Goal: Task Accomplishment & Management: Complete application form

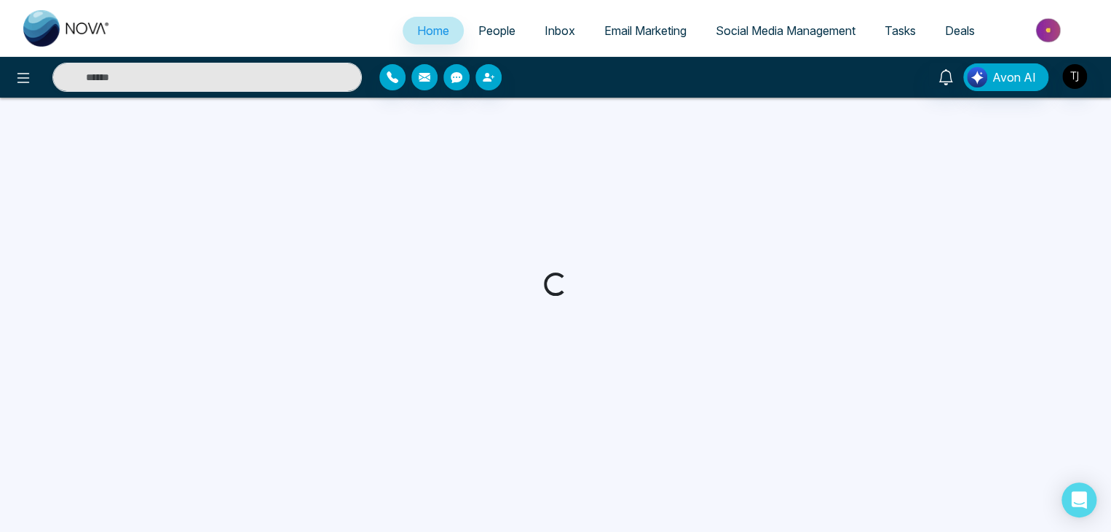
select select "*"
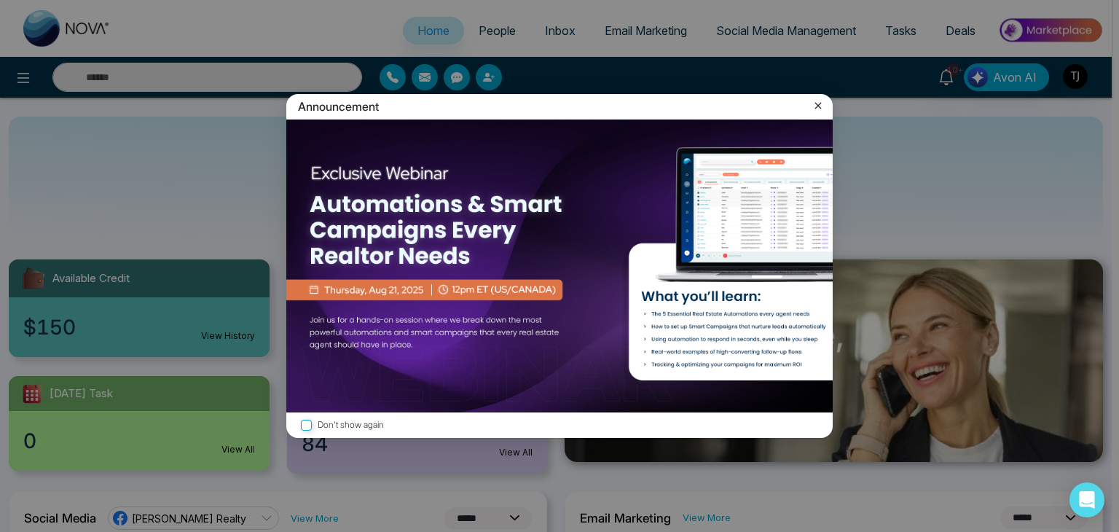
click at [818, 101] on icon at bounding box center [818, 105] width 15 height 15
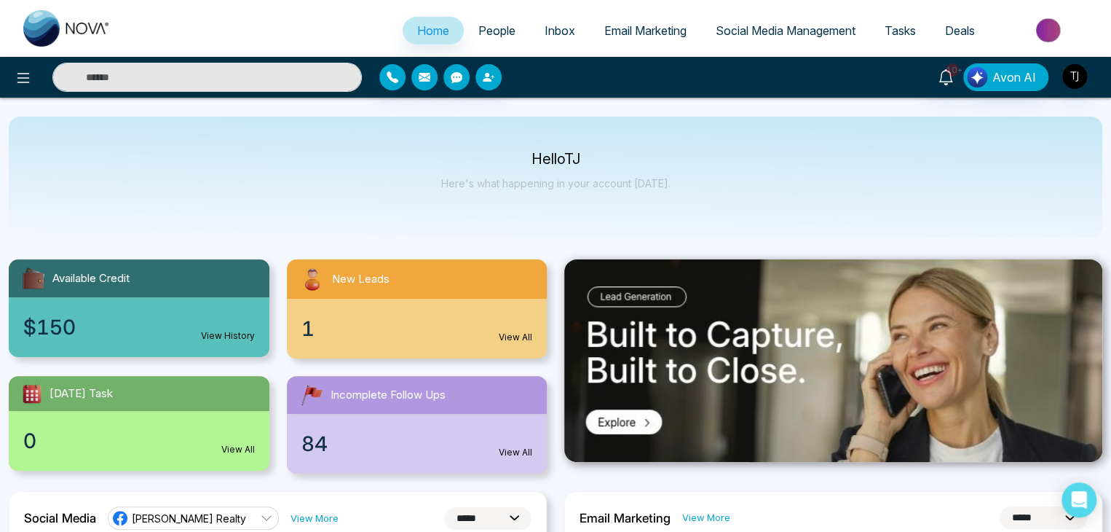
click at [903, 31] on span "Tasks" at bounding box center [900, 30] width 31 height 15
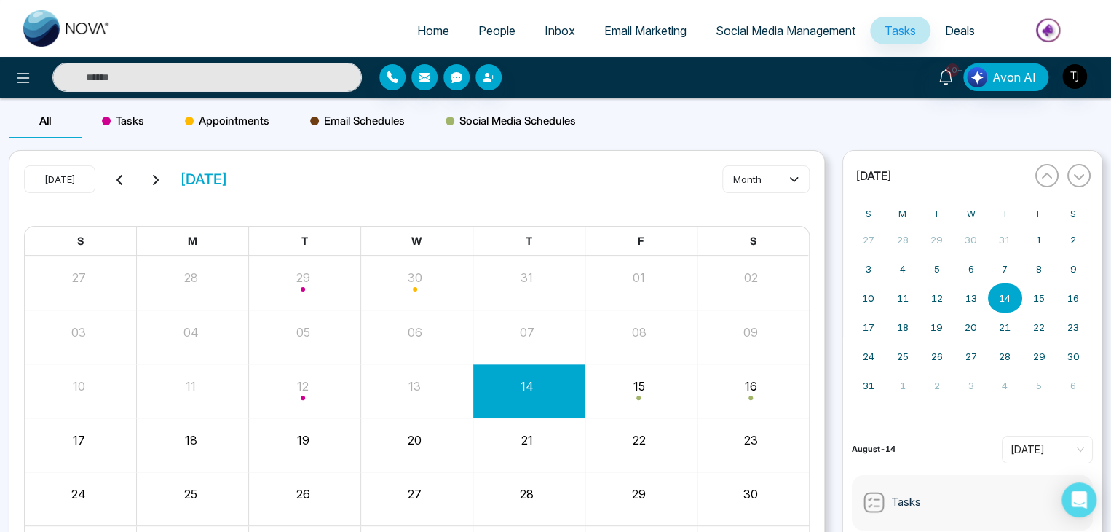
click at [760, 39] on link "Social Media Management" at bounding box center [785, 31] width 169 height 28
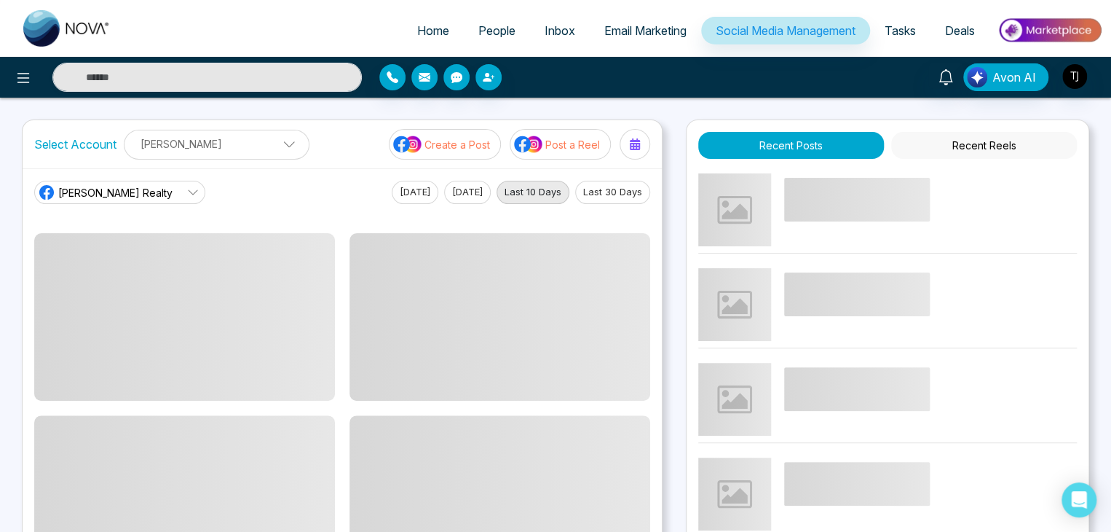
click at [947, 141] on button "Recent Reels" at bounding box center [984, 145] width 186 height 27
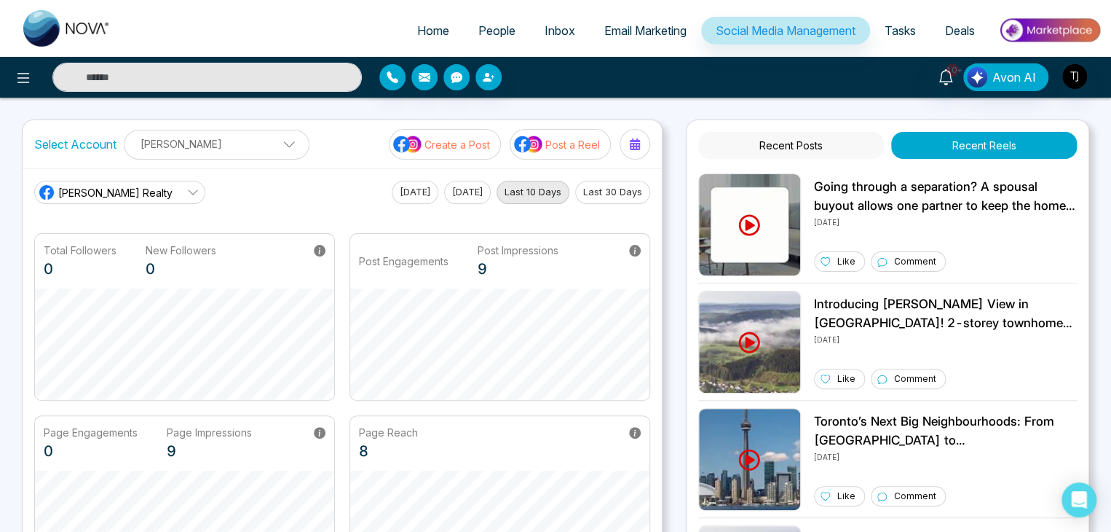
click at [433, 24] on span "Home" at bounding box center [433, 30] width 32 height 15
select select "*"
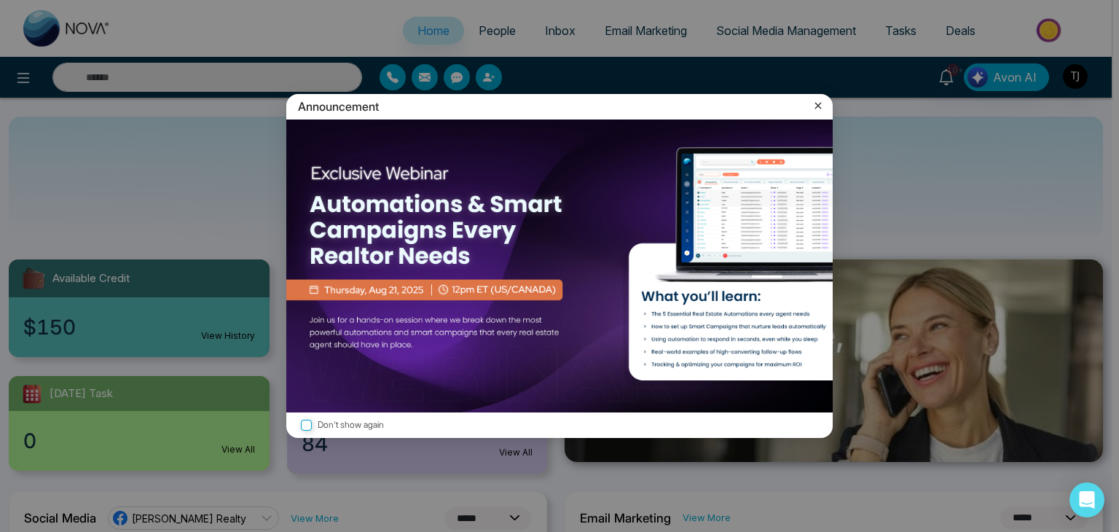
click at [810, 102] on div "Announcement" at bounding box center [559, 106] width 546 height 25
click at [814, 103] on icon at bounding box center [818, 105] width 15 height 15
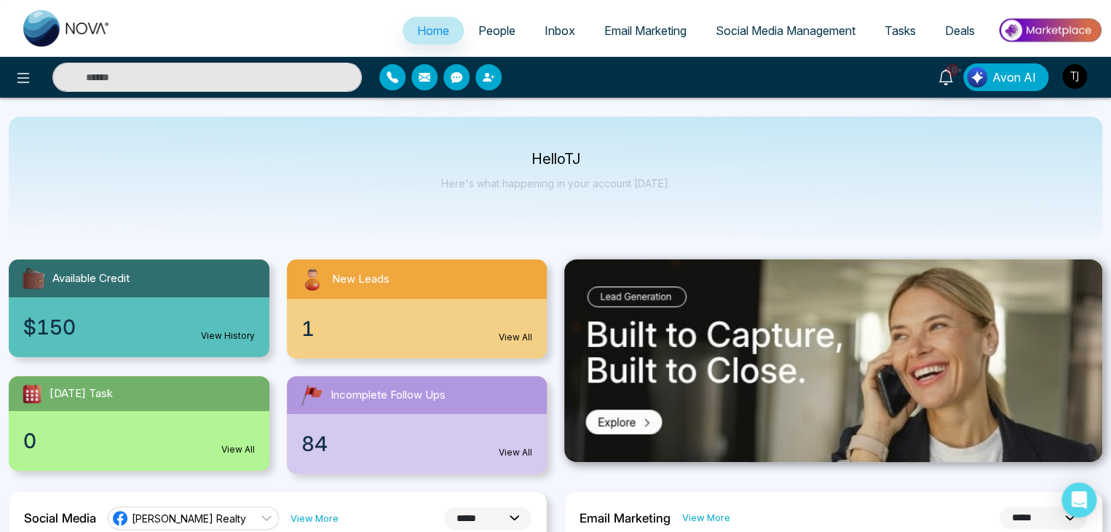
click at [905, 29] on span "Tasks" at bounding box center [900, 30] width 31 height 15
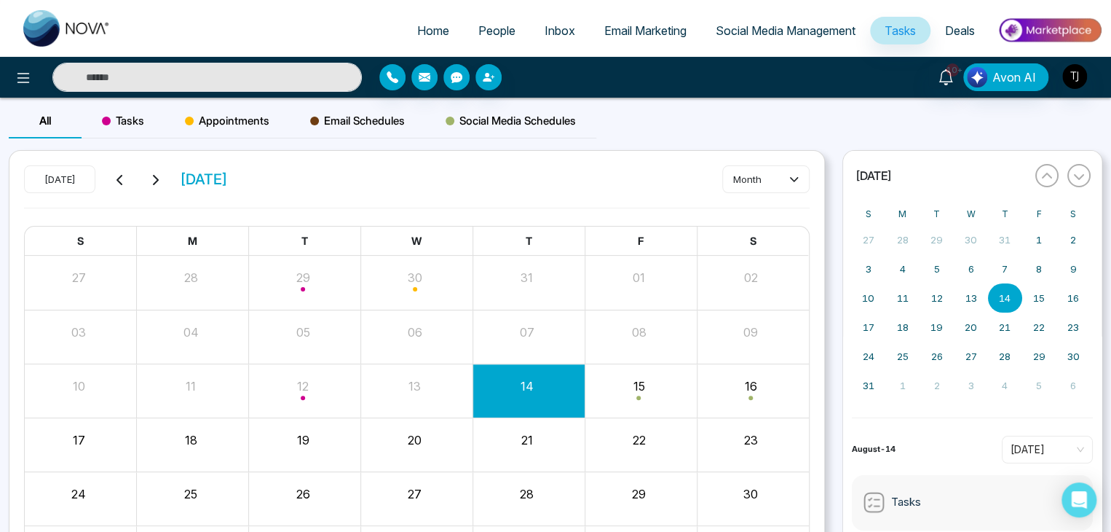
click at [122, 107] on div "Tasks" at bounding box center [123, 120] width 83 height 35
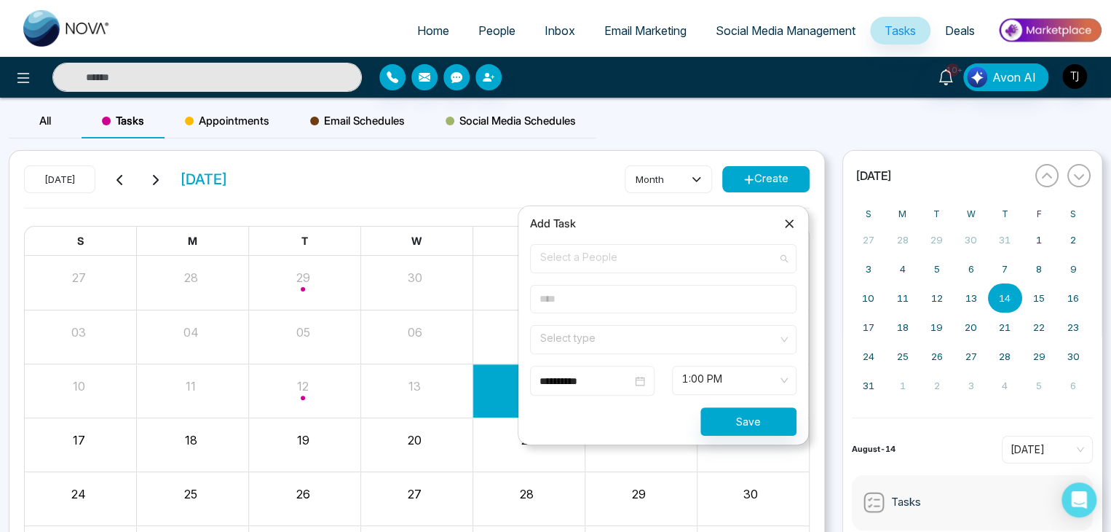
click at [717, 261] on span "Select a People" at bounding box center [663, 258] width 246 height 25
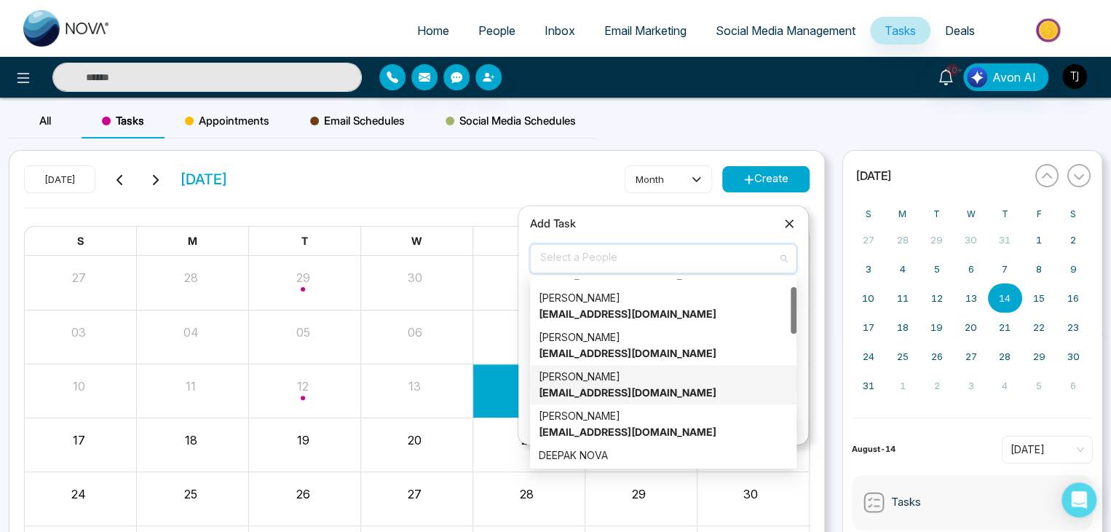
scroll to position [32, 0]
click at [693, 420] on div "Alin S [EMAIL_ADDRESS][DOMAIN_NAME]" at bounding box center [663, 424] width 249 height 32
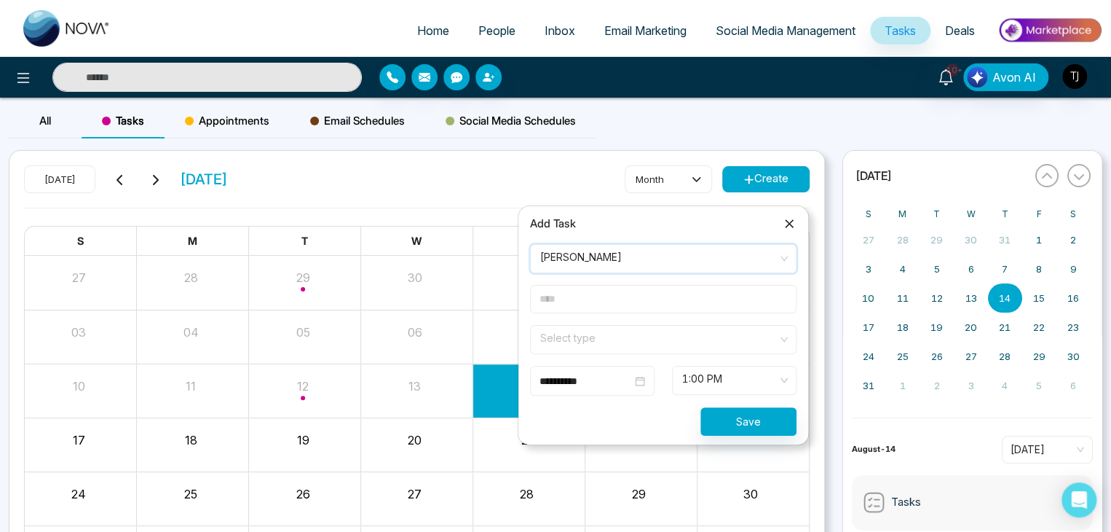
click at [704, 306] on input "text" at bounding box center [663, 299] width 267 height 28
type input "****"
click at [702, 332] on input "search" at bounding box center [658, 337] width 239 height 22
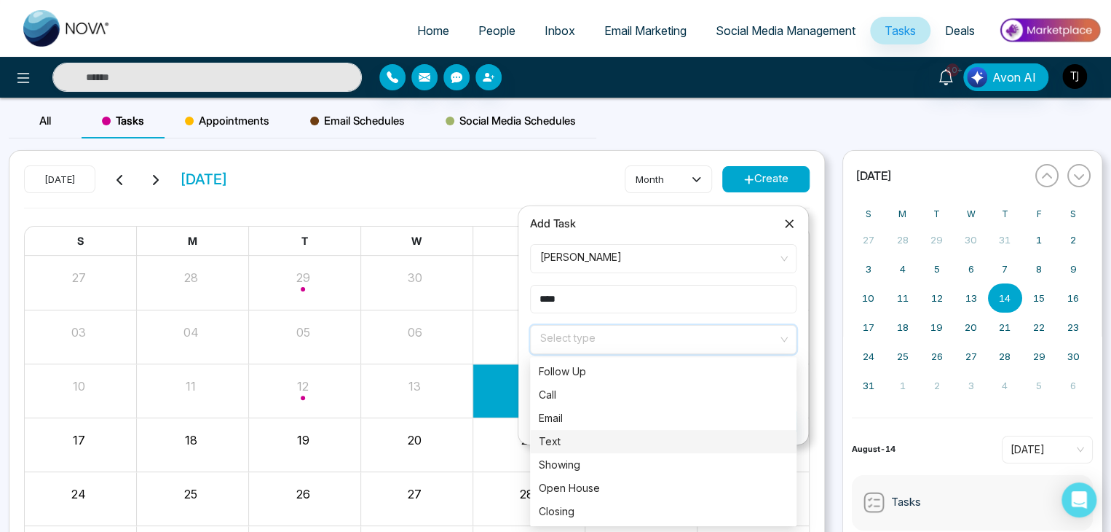
click at [688, 438] on div "Text" at bounding box center [663, 441] width 249 height 16
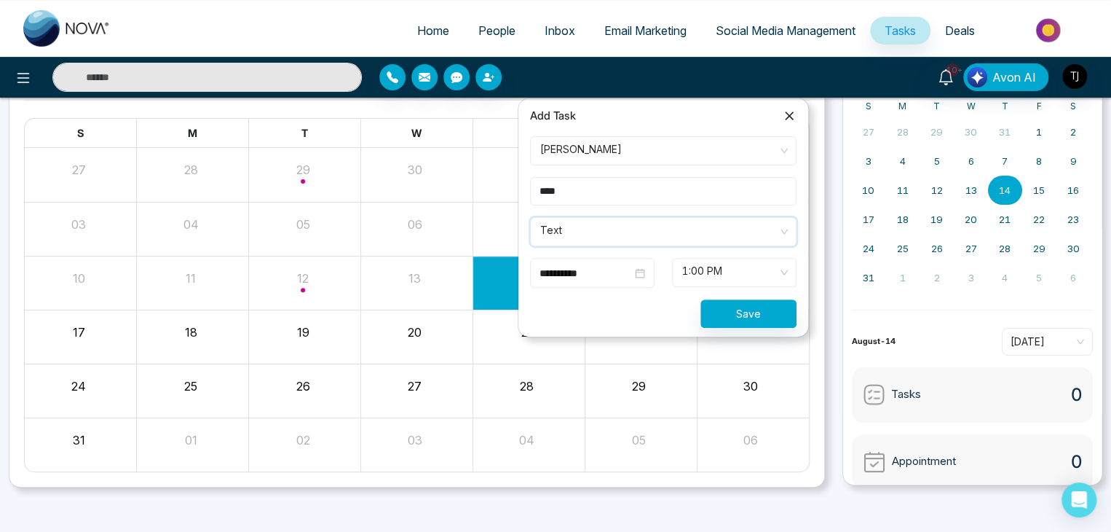
scroll to position [0, 0]
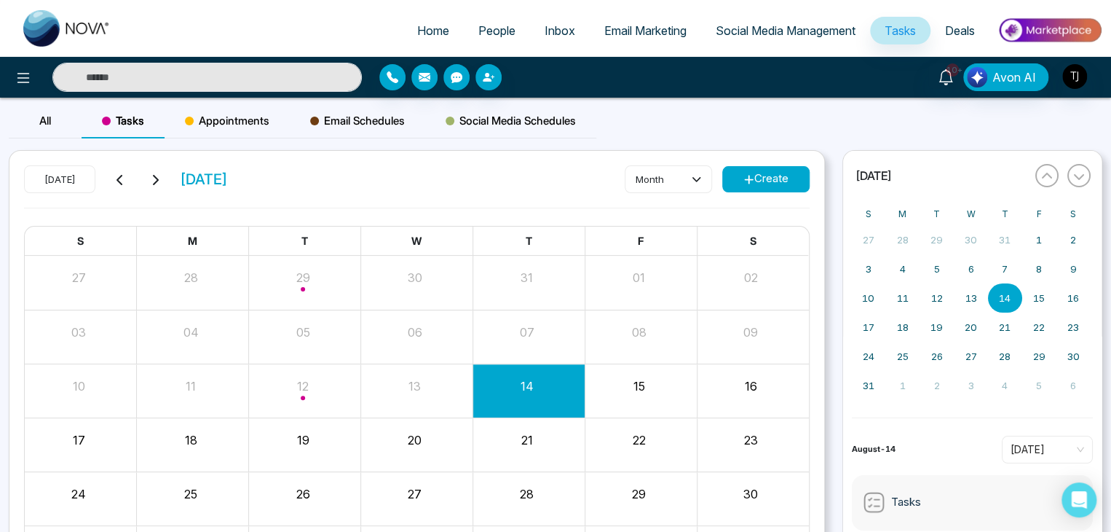
click at [521, 187] on div "[DATE] [DATE] month Create" at bounding box center [417, 186] width 786 height 42
click at [731, 170] on button "Create" at bounding box center [765, 179] width 87 height 26
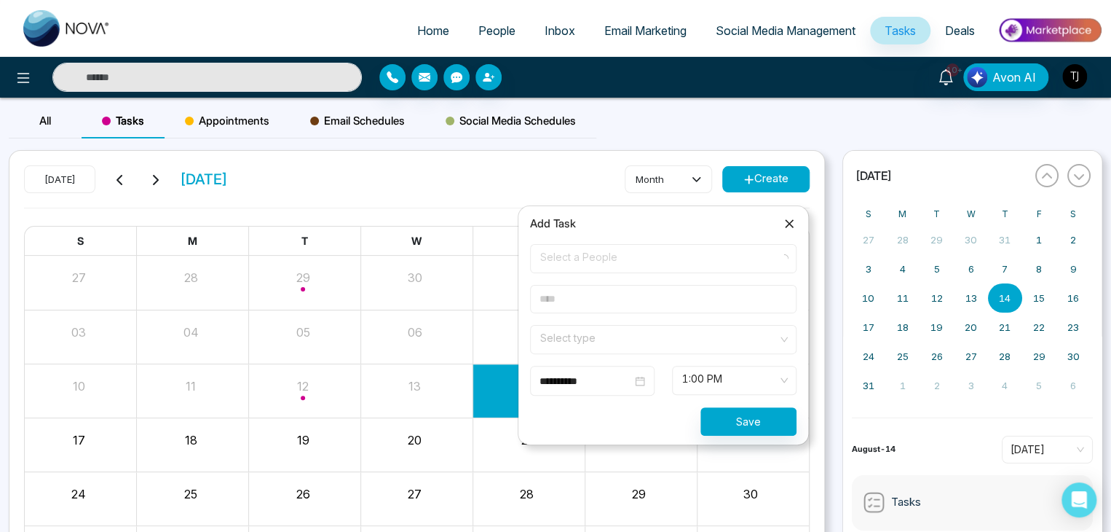
click at [705, 271] on span at bounding box center [658, 259] width 239 height 28
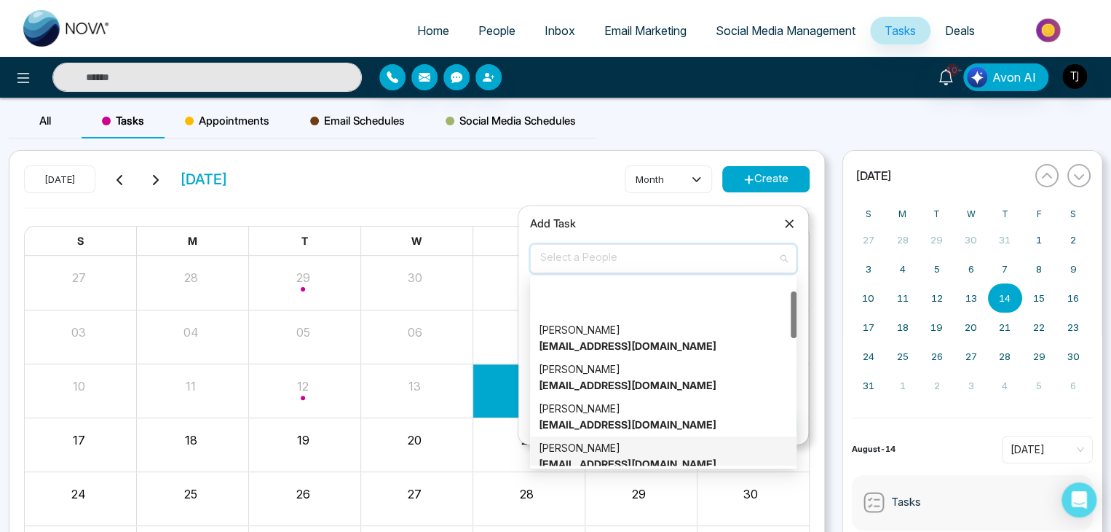
scroll to position [52, 0]
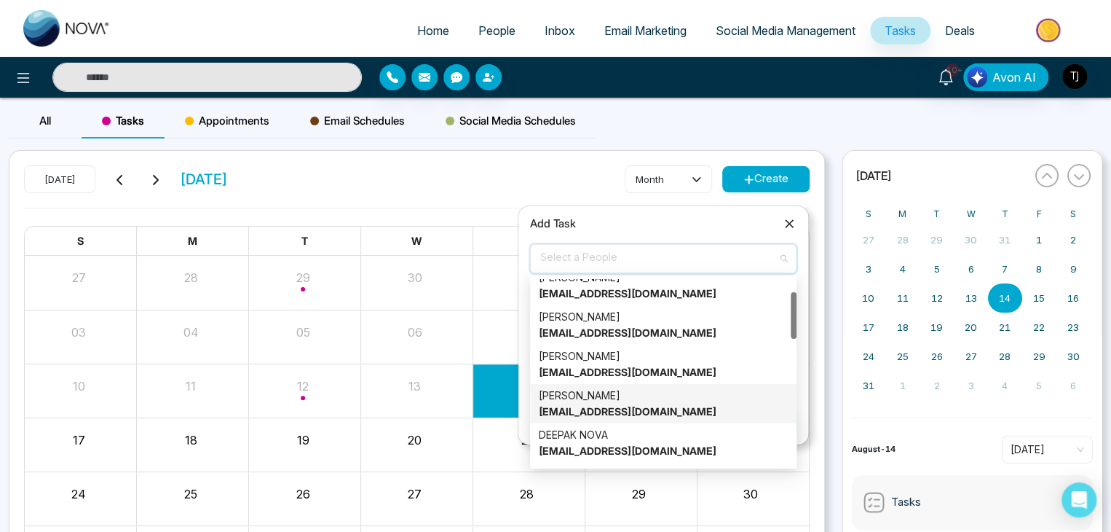
click at [704, 413] on div "Alin S [EMAIL_ADDRESS][DOMAIN_NAME]" at bounding box center [663, 403] width 249 height 32
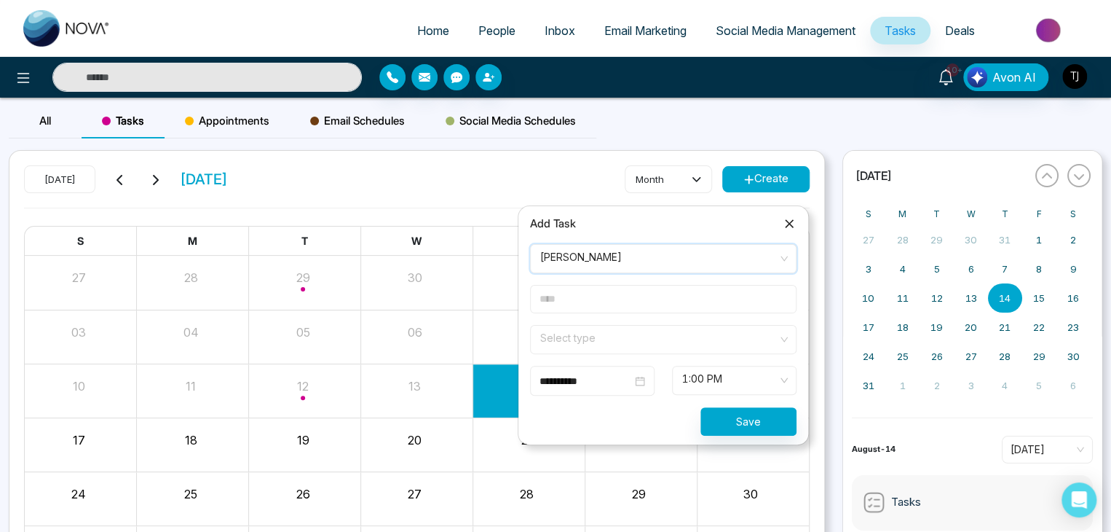
click at [725, 301] on input "text" at bounding box center [663, 299] width 267 height 28
click at [721, 336] on input "search" at bounding box center [658, 337] width 239 height 22
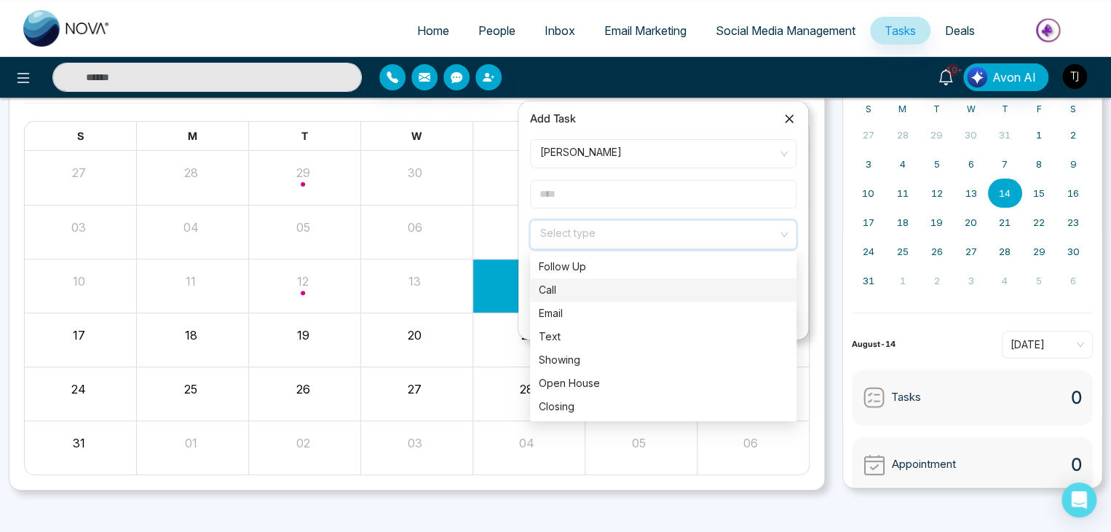
scroll to position [106, 0]
click at [728, 513] on div "All Tasks Appointments Email Schedules Social Media Schedules [DATE] [DATE] mon…" at bounding box center [555, 266] width 1111 height 550
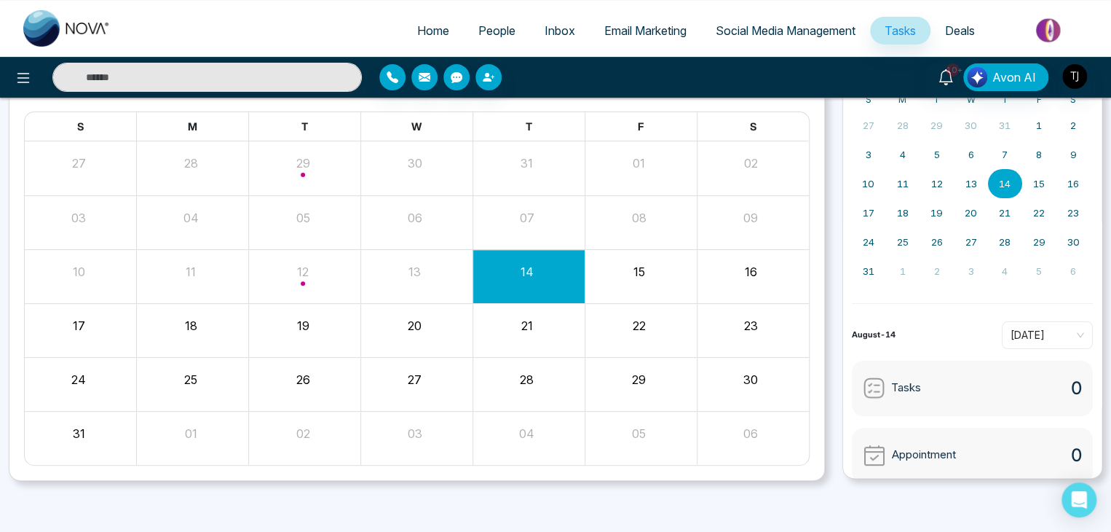
scroll to position [0, 0]
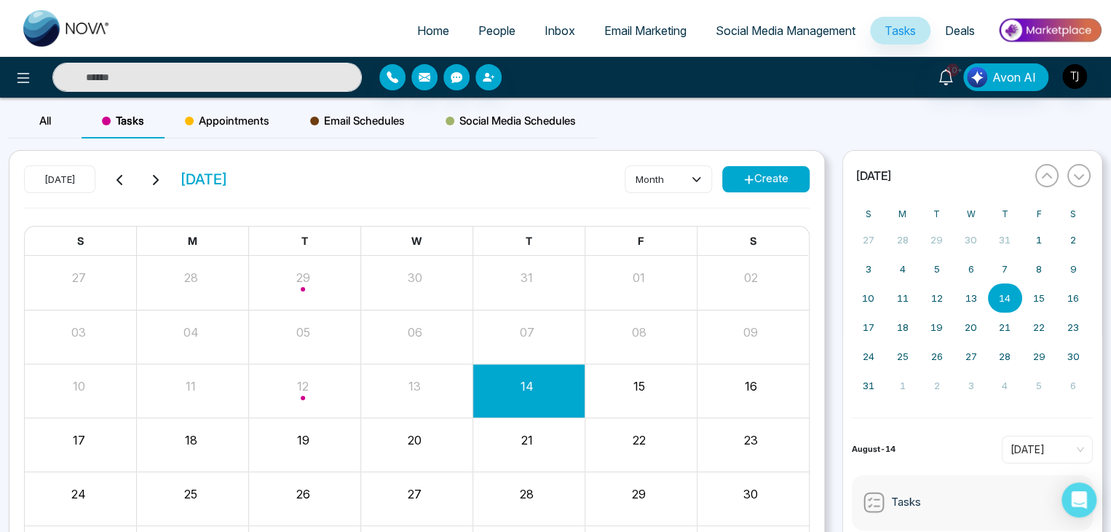
click at [786, 183] on button "Create" at bounding box center [765, 179] width 87 height 26
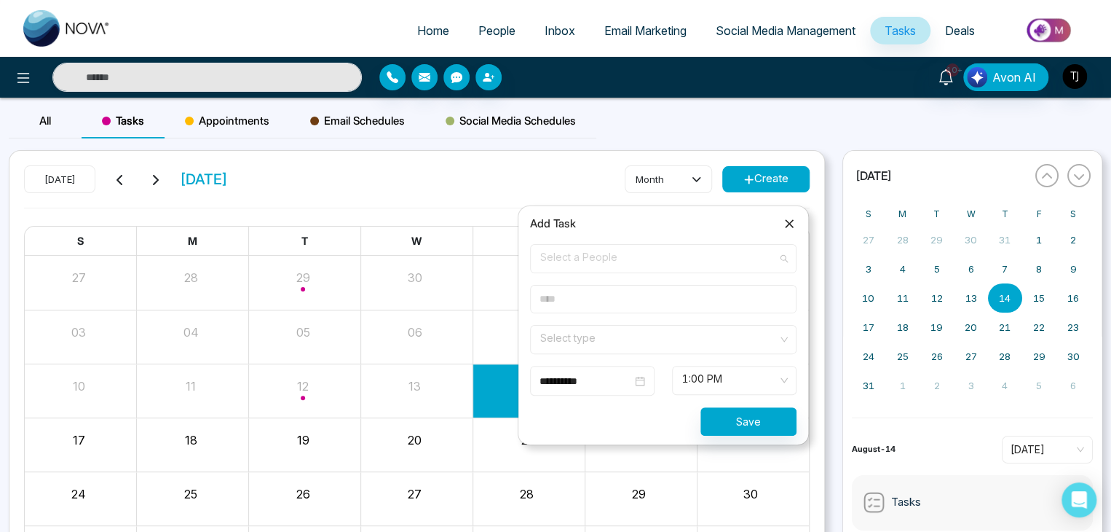
click at [722, 260] on span "Select a People" at bounding box center [663, 258] width 246 height 25
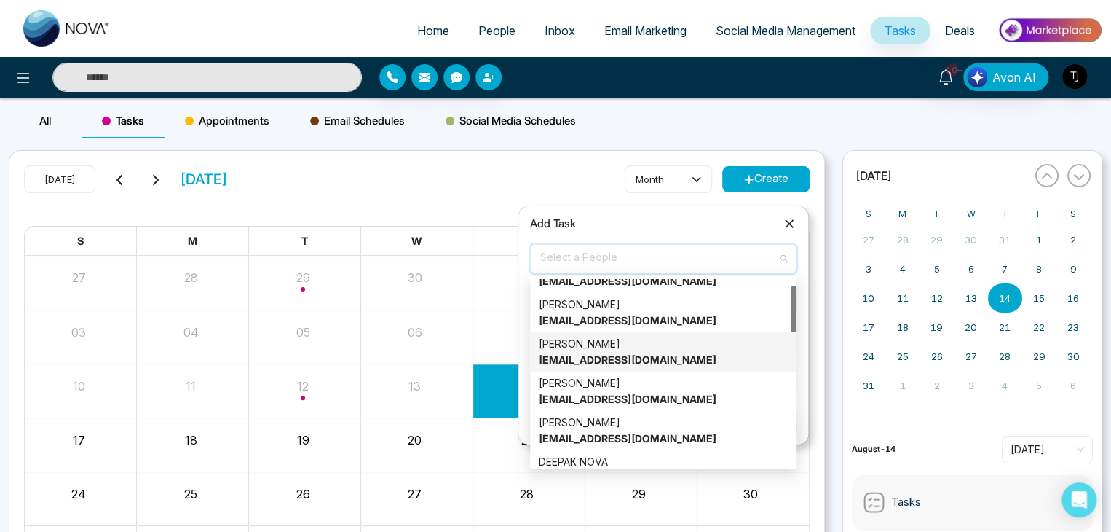
scroll to position [26, 0]
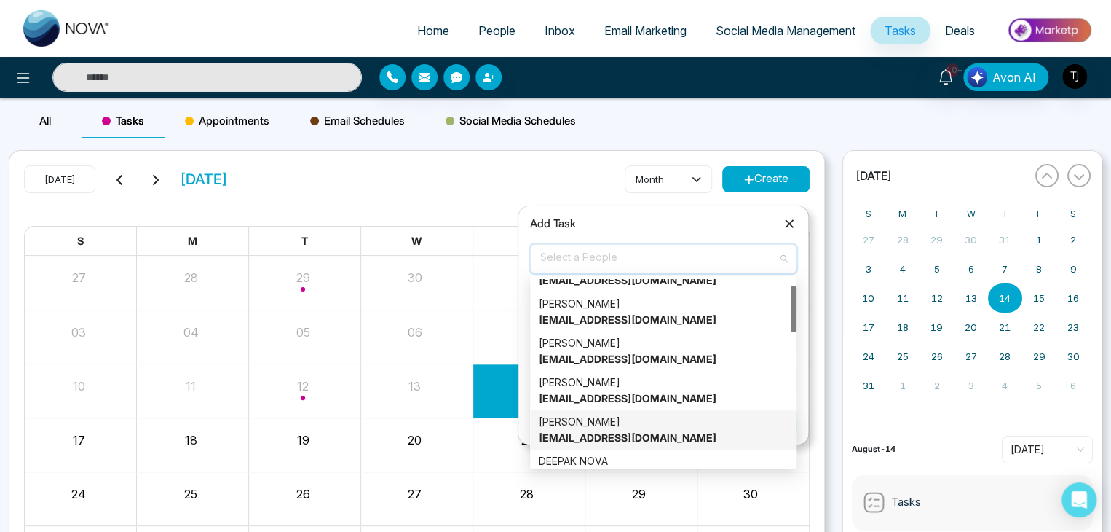
click at [697, 426] on div "Alin S [EMAIL_ADDRESS][DOMAIN_NAME]" at bounding box center [663, 430] width 249 height 32
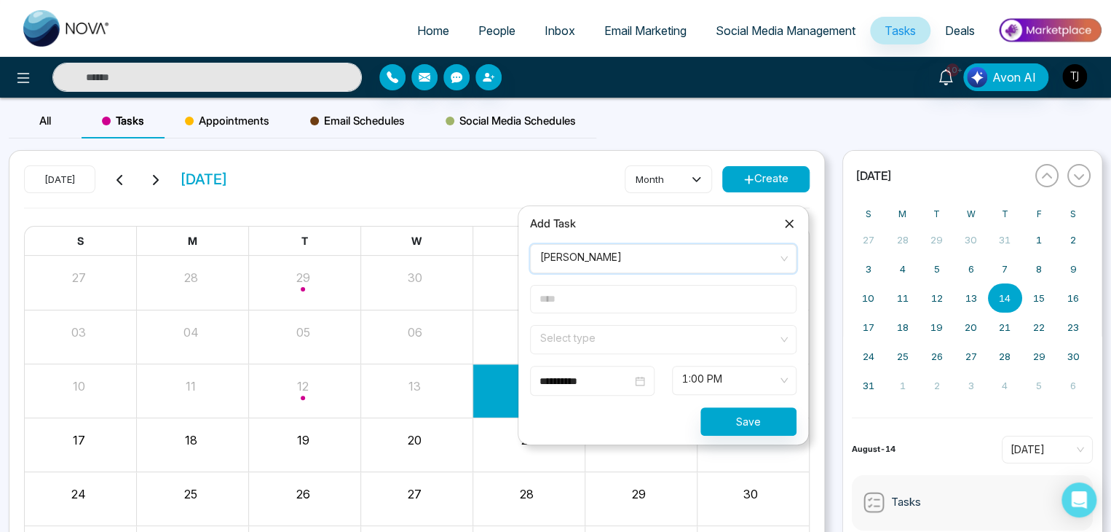
click at [697, 308] on input "text" at bounding box center [663, 299] width 267 height 28
click at [715, 333] on input "search" at bounding box center [658, 337] width 239 height 22
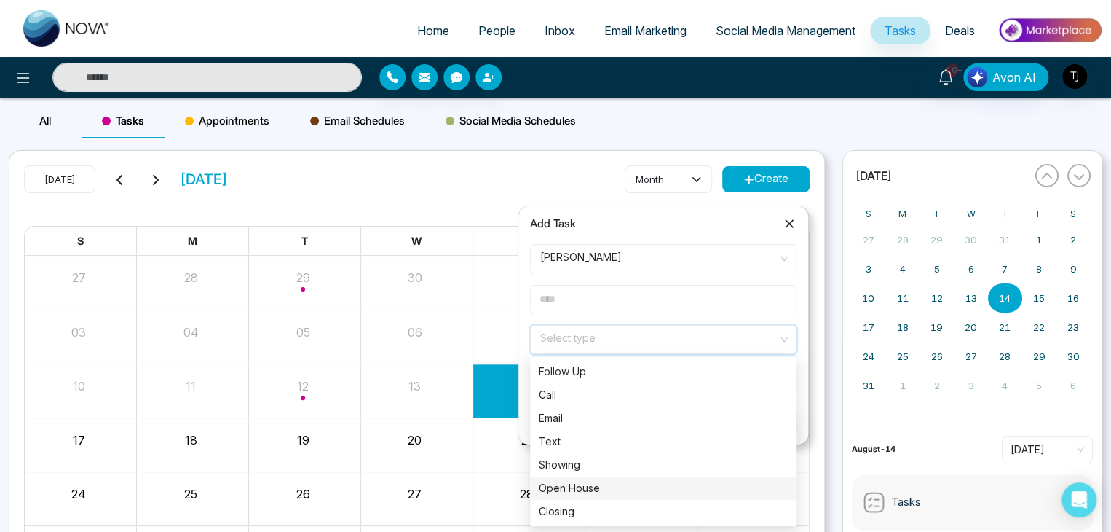
click at [699, 476] on div "Open House" at bounding box center [663, 487] width 267 height 23
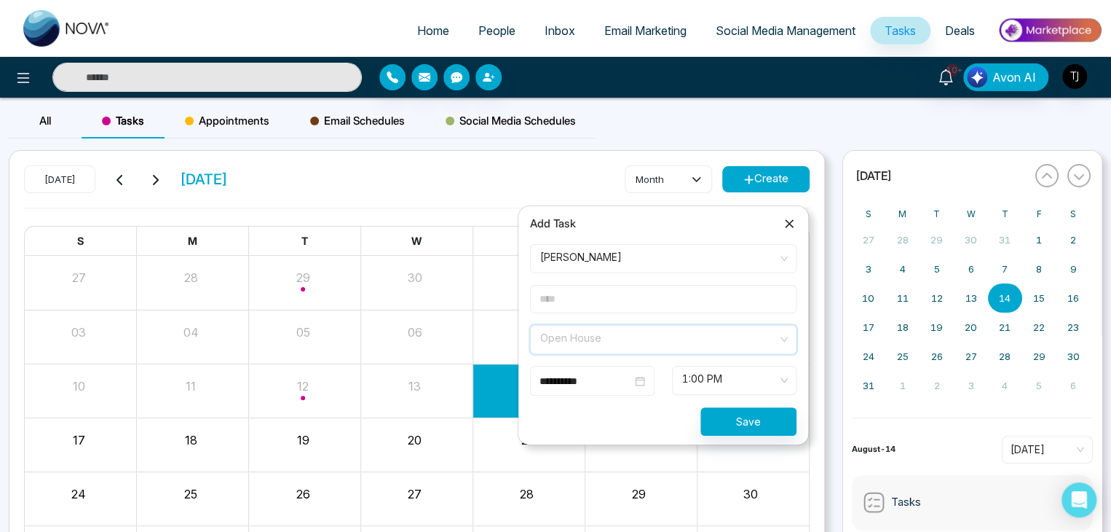
click at [724, 339] on span "Open House" at bounding box center [663, 339] width 246 height 25
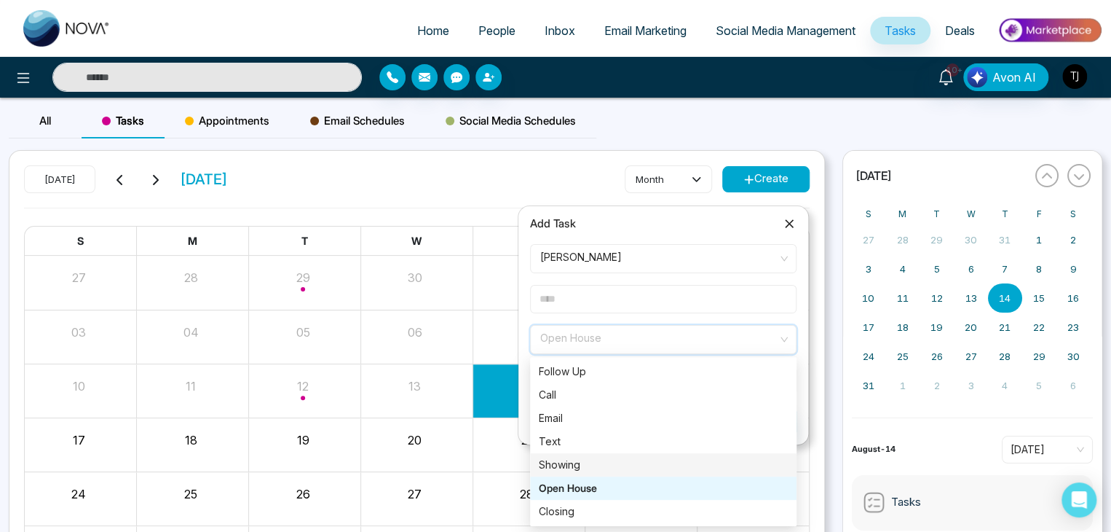
click at [701, 467] on div "Showing" at bounding box center [663, 465] width 249 height 16
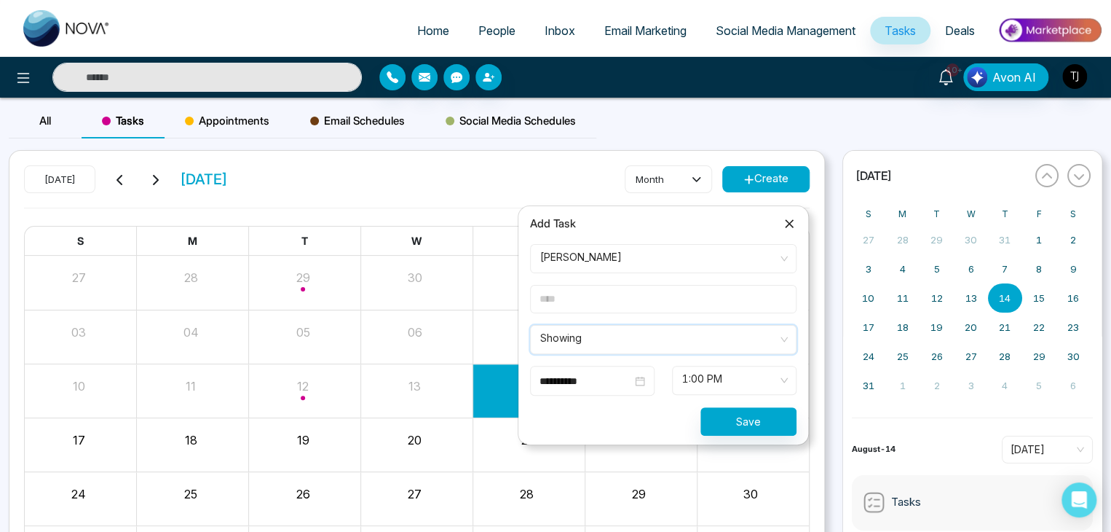
click at [693, 299] on input "text" at bounding box center [663, 299] width 267 height 28
type input "*"
click at [728, 373] on span "1:00 PM" at bounding box center [734, 380] width 104 height 25
type input "********"
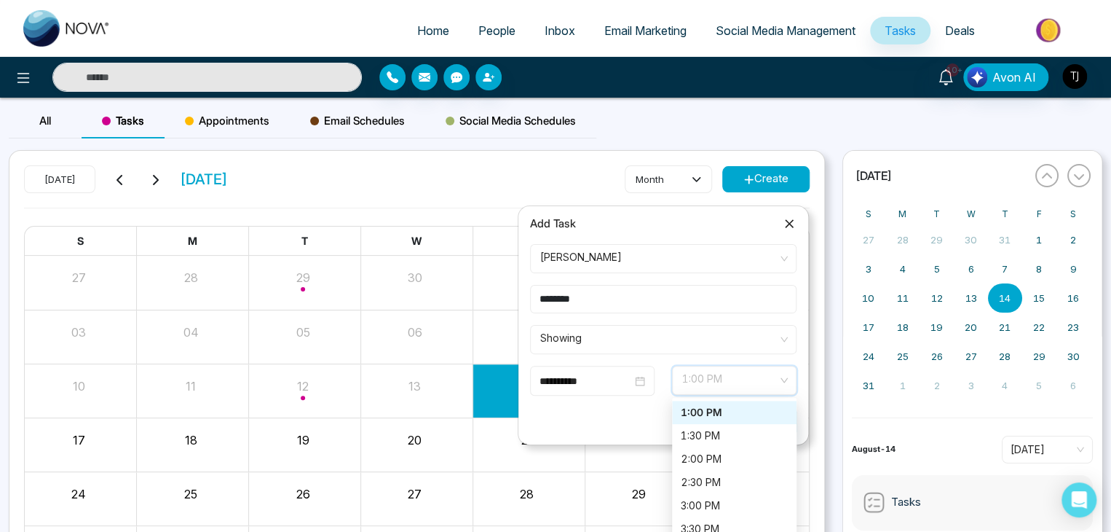
click at [728, 373] on span "1:00 PM" at bounding box center [734, 380] width 104 height 25
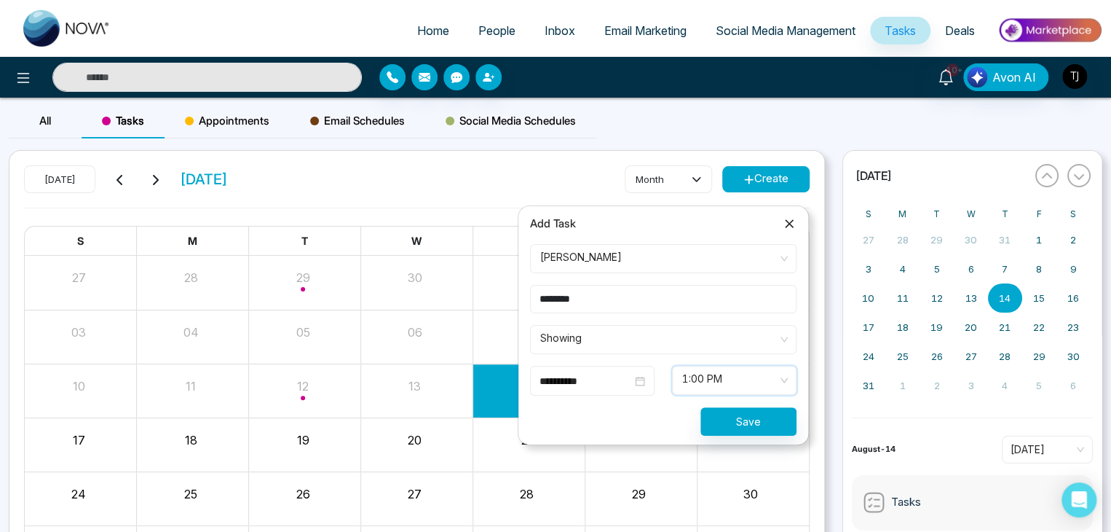
click at [830, 356] on div "[DATE] [DATE] month Create S M T W T F S 27 28 29 30 31 01 02 03 04 05 06 07 08…" at bounding box center [417, 373] width 834 height 446
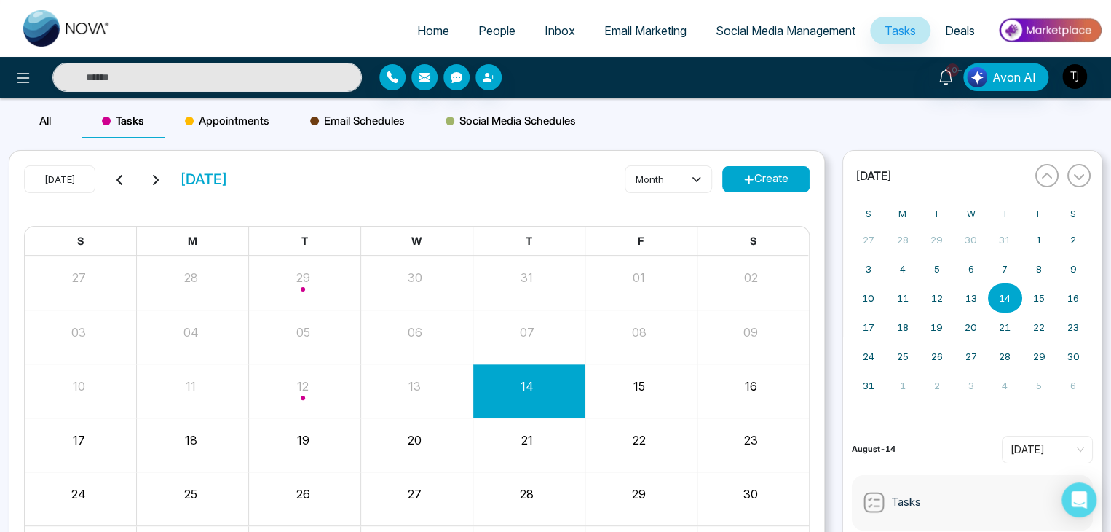
click at [754, 177] on button "Create" at bounding box center [765, 179] width 87 height 26
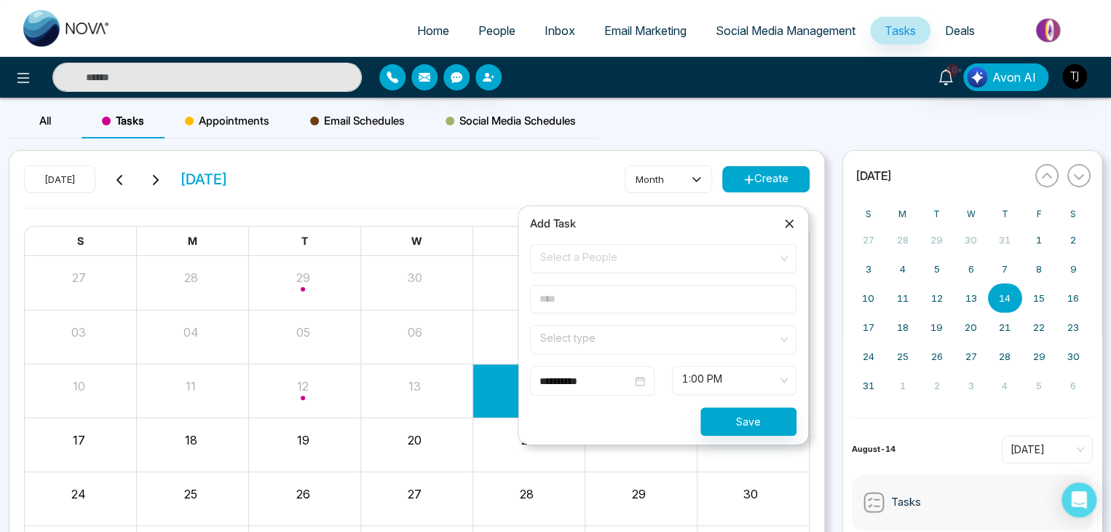
click at [699, 246] on span "Select a People" at bounding box center [663, 258] width 246 height 25
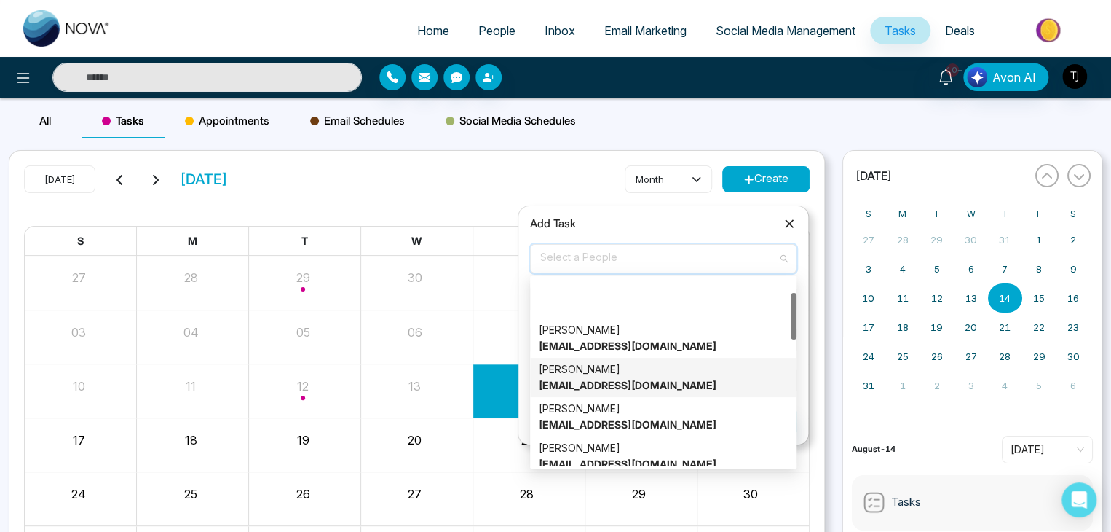
scroll to position [58, 0]
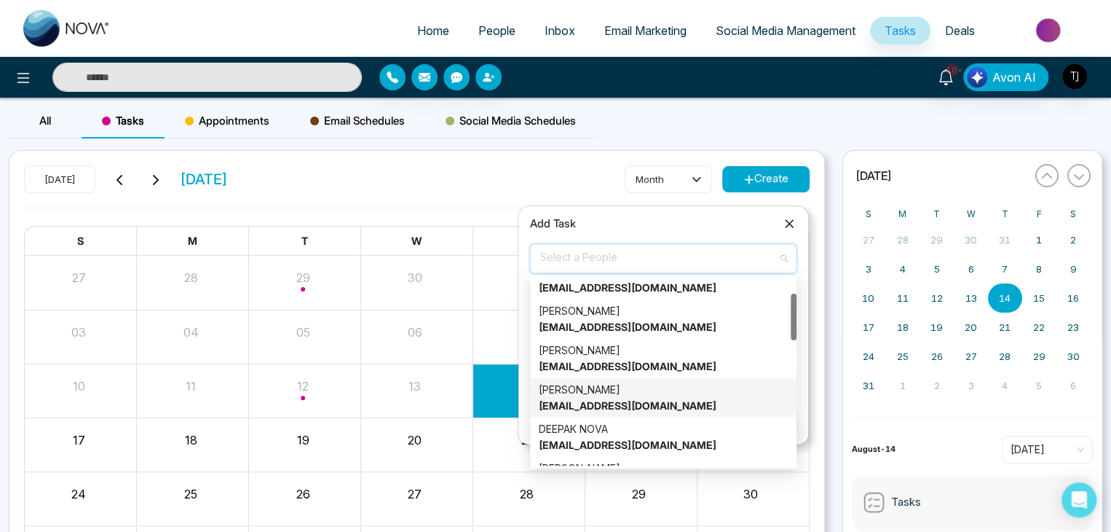
click at [670, 397] on div "Alin S [EMAIL_ADDRESS][DOMAIN_NAME]" at bounding box center [663, 398] width 249 height 32
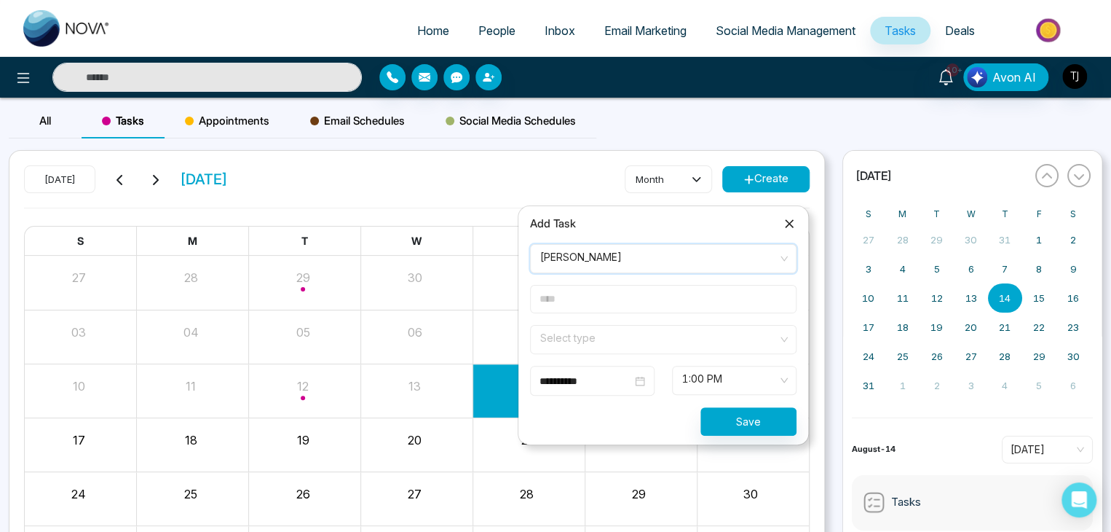
click at [705, 307] on input "text" at bounding box center [663, 299] width 267 height 28
type input "*******"
click at [721, 342] on input "search" at bounding box center [658, 337] width 239 height 22
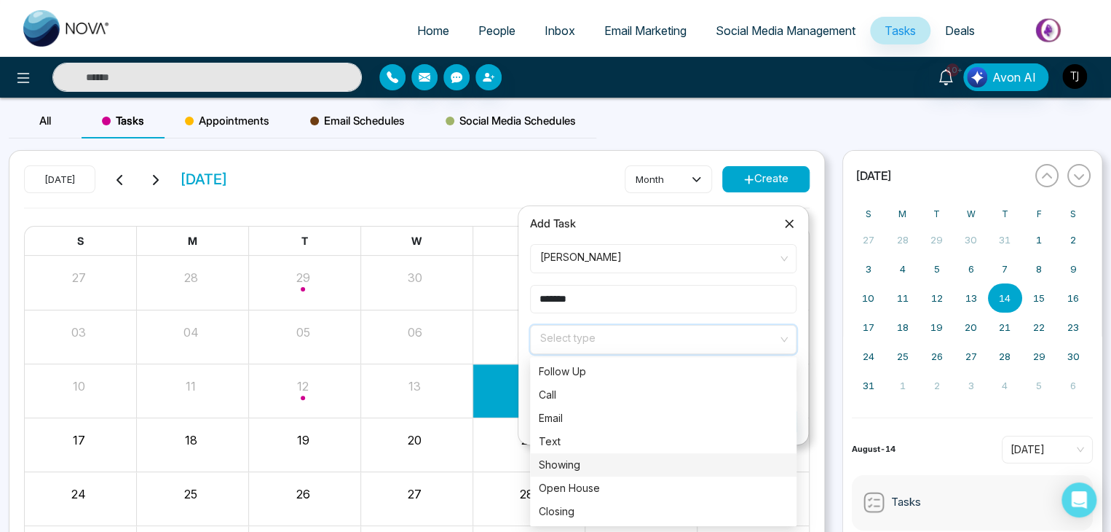
click at [700, 463] on div "Showing" at bounding box center [663, 465] width 249 height 16
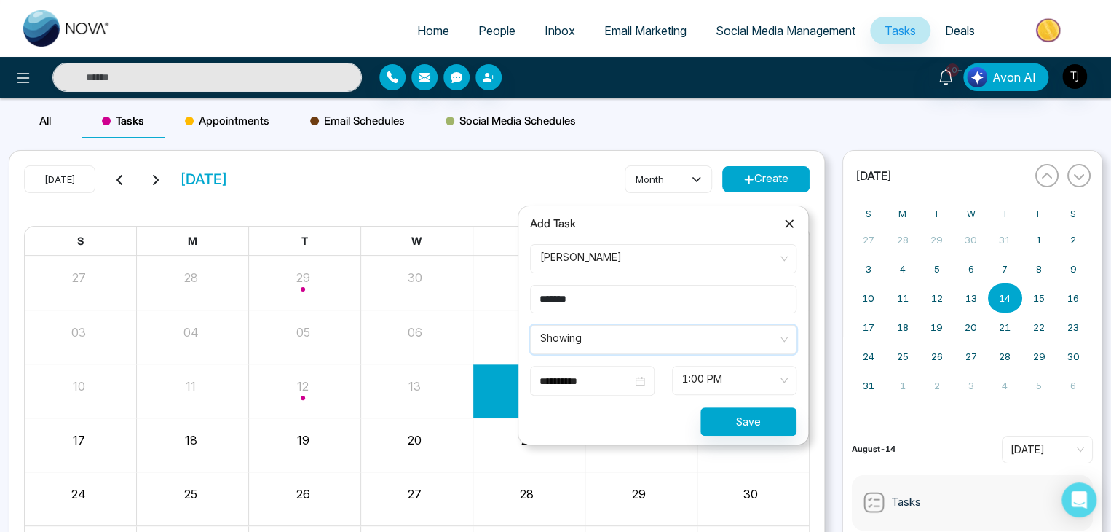
click at [519, 183] on div "[DATE] [DATE] month Create" at bounding box center [417, 186] width 786 height 42
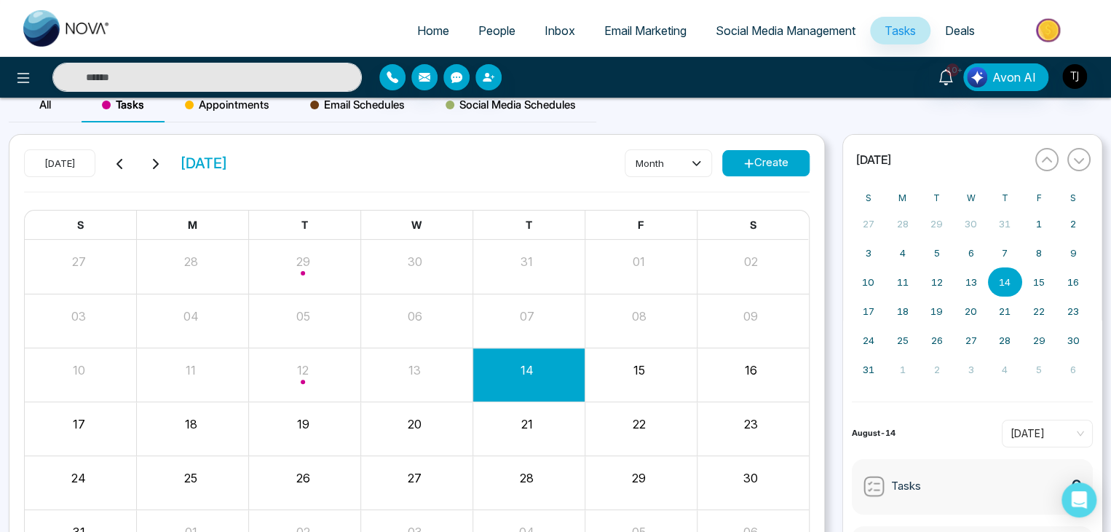
scroll to position [3, 0]
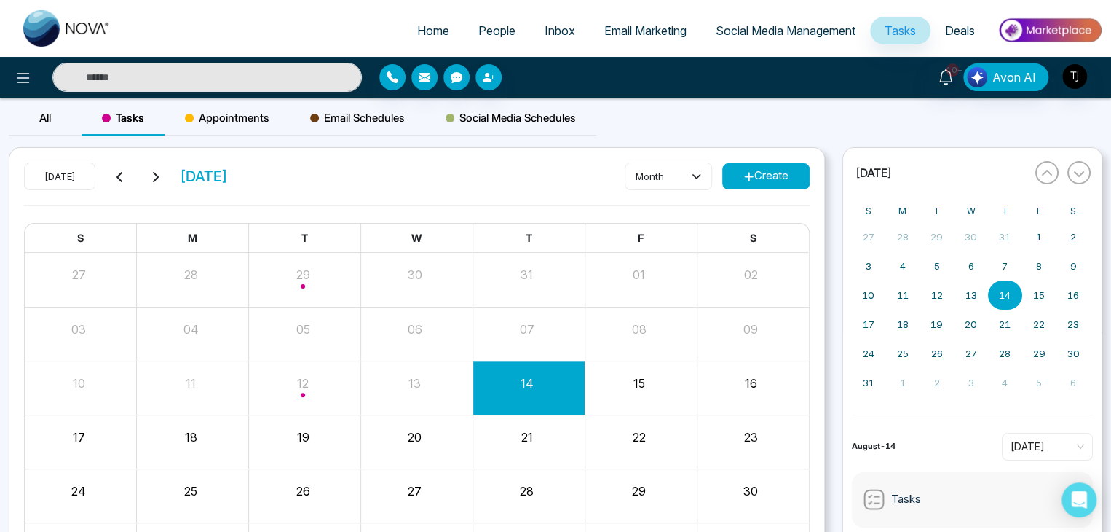
click at [746, 173] on icon at bounding box center [749, 176] width 11 height 11
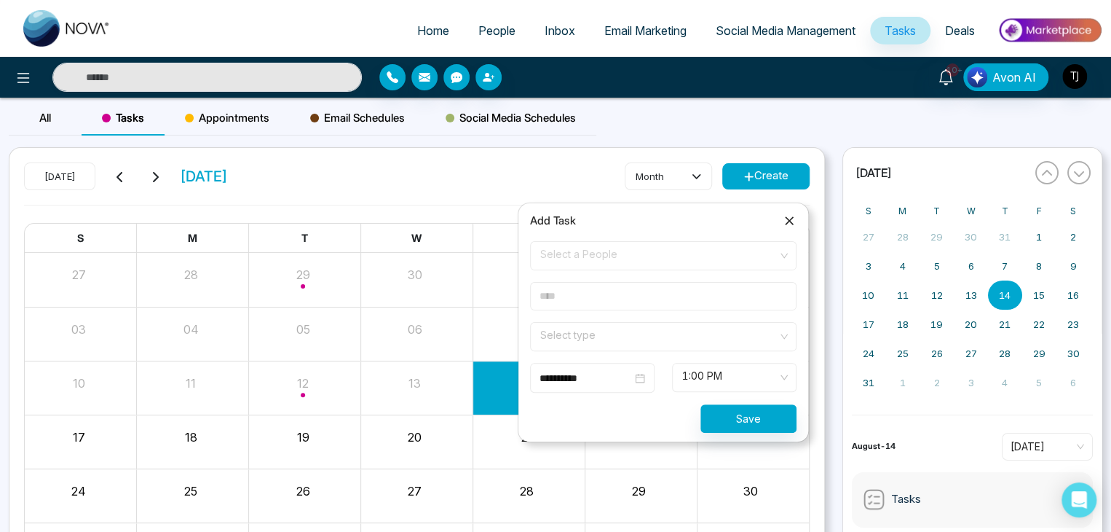
click at [698, 257] on span "Select a People" at bounding box center [663, 255] width 246 height 25
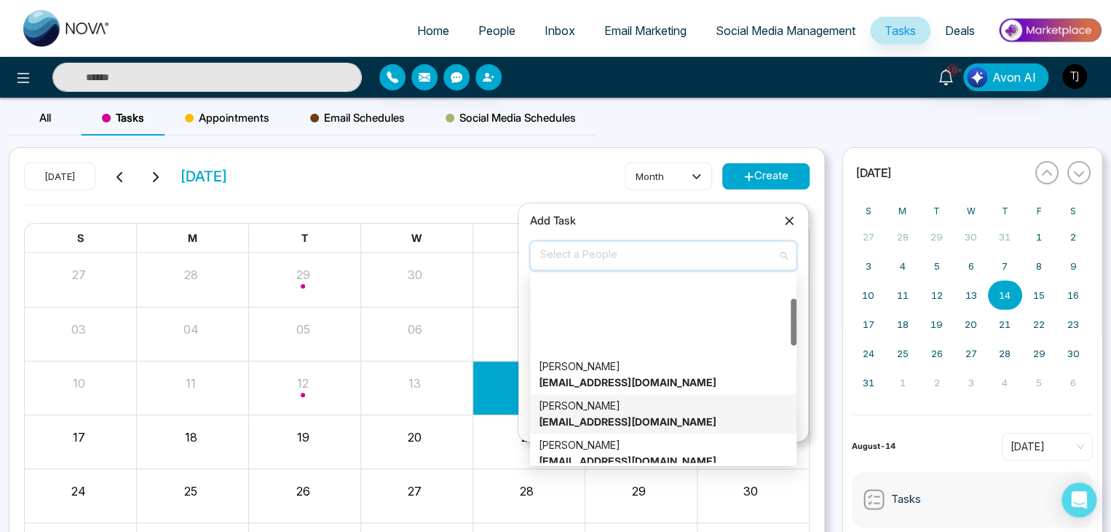
scroll to position [90, 0]
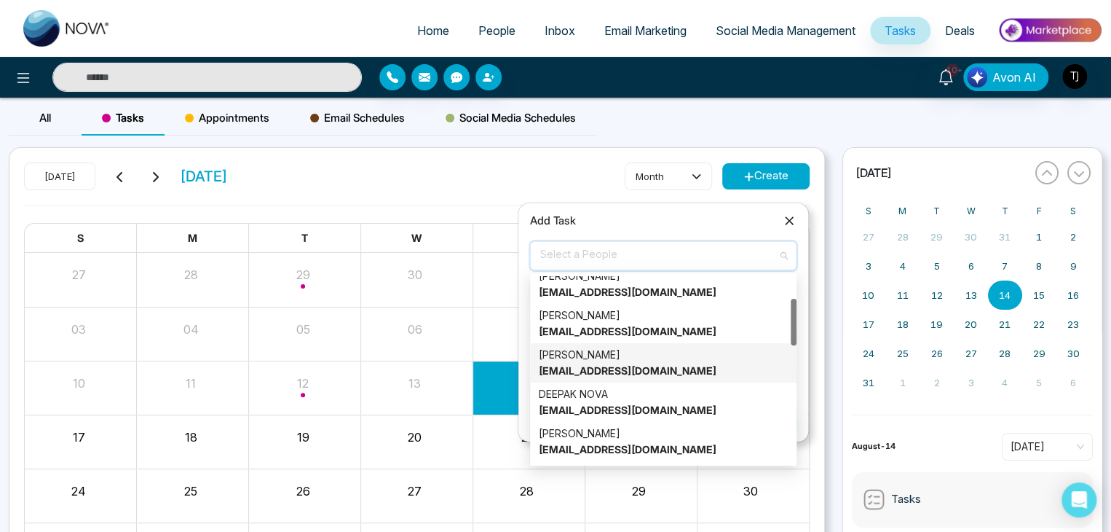
click at [684, 377] on div "Alin S [EMAIL_ADDRESS][DOMAIN_NAME]" at bounding box center [663, 363] width 249 height 32
click at [684, 377] on span "1:00 PM" at bounding box center [734, 377] width 104 height 25
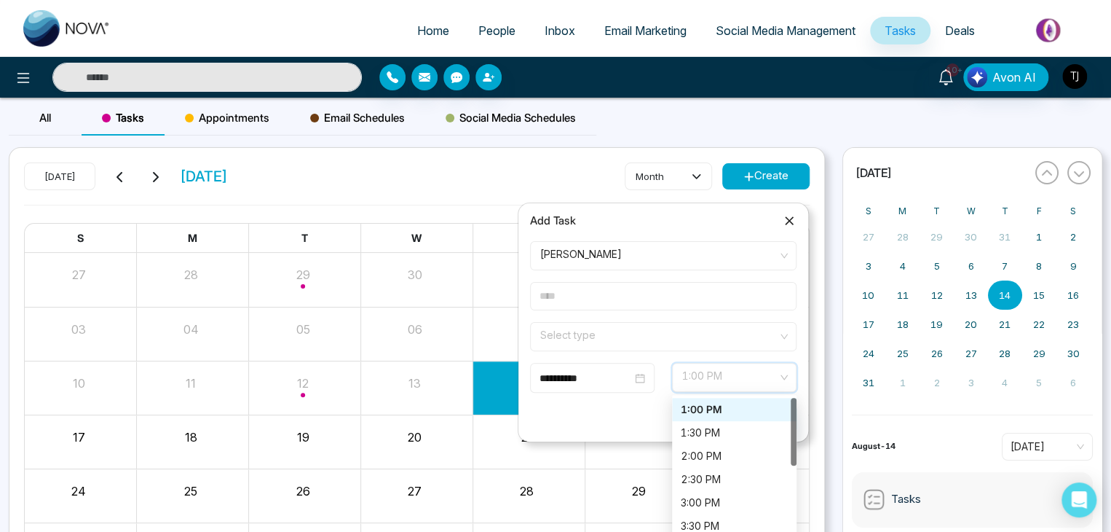
click at [692, 301] on input "text" at bounding box center [663, 296] width 267 height 28
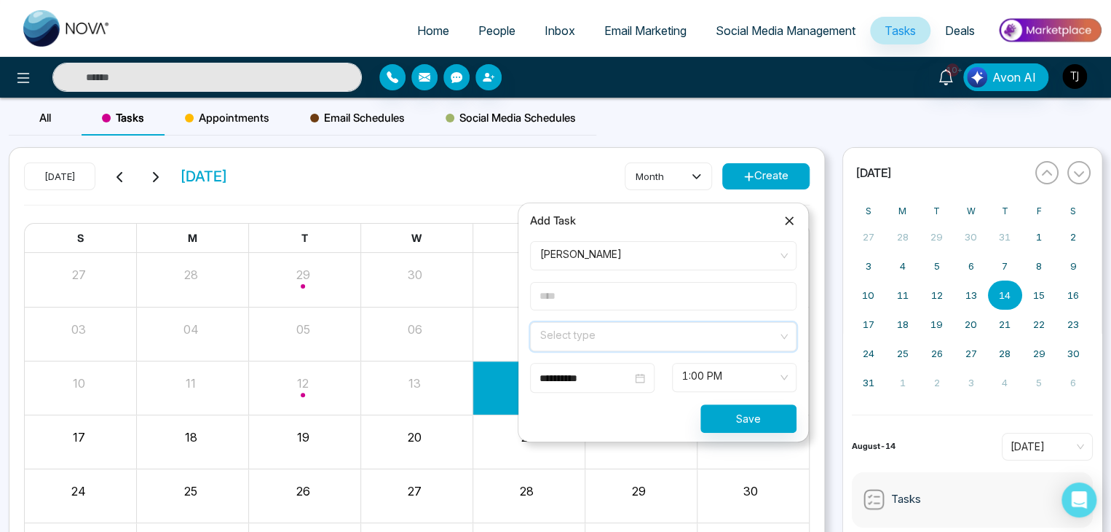
click at [684, 337] on input "search" at bounding box center [658, 334] width 239 height 22
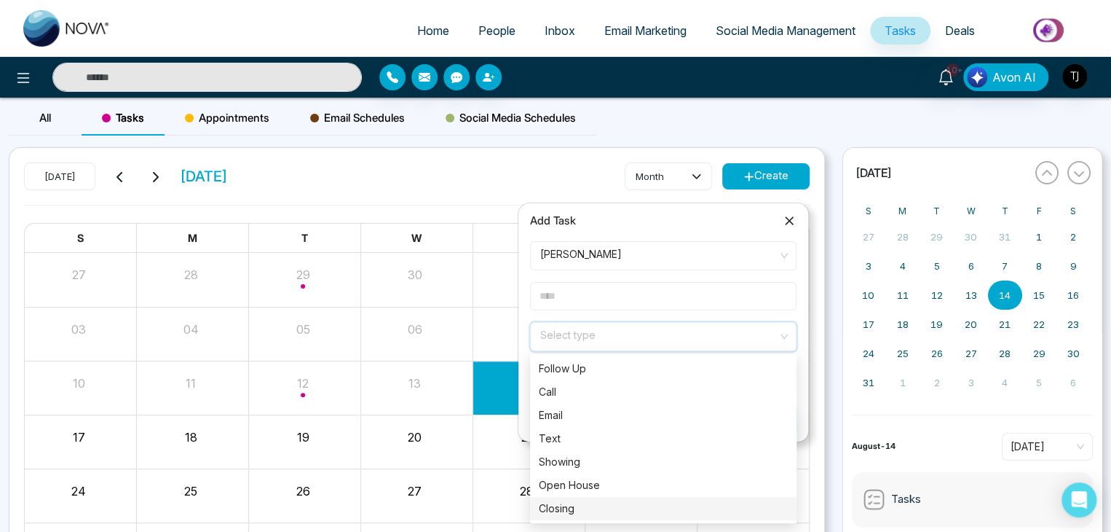
click at [675, 500] on div "Closing" at bounding box center [663, 508] width 249 height 16
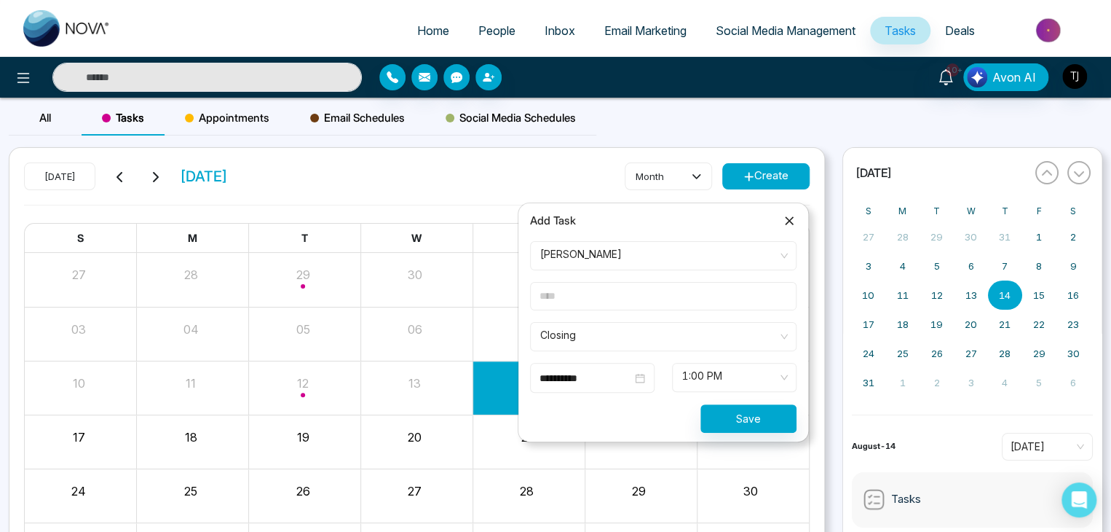
click at [674, 297] on input "text" at bounding box center [663, 296] width 267 height 28
type input "*******"
click at [685, 303] on input "*******" at bounding box center [663, 296] width 267 height 28
click at [684, 333] on span "Closing" at bounding box center [663, 336] width 246 height 25
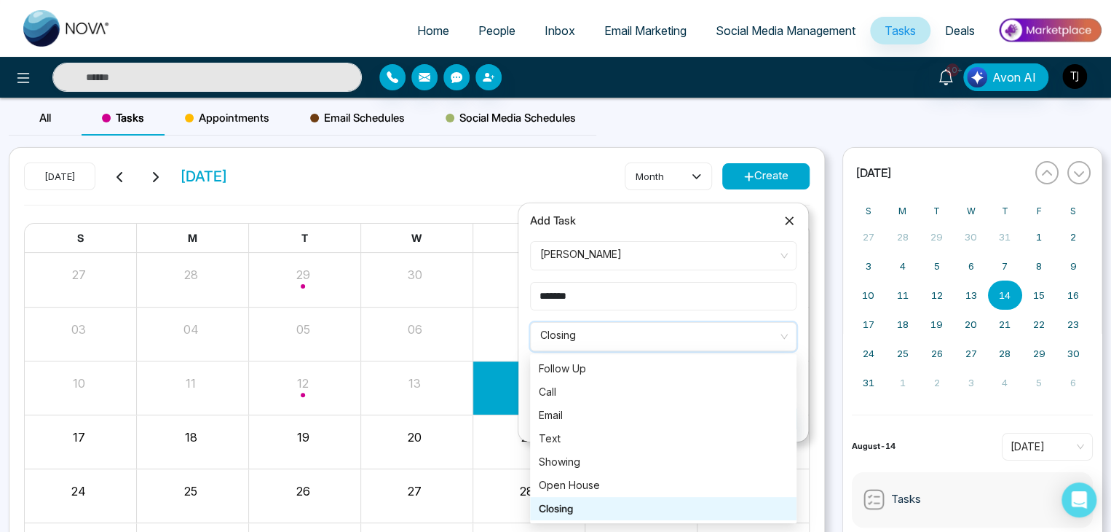
click at [684, 333] on span "Closing" at bounding box center [663, 336] width 246 height 25
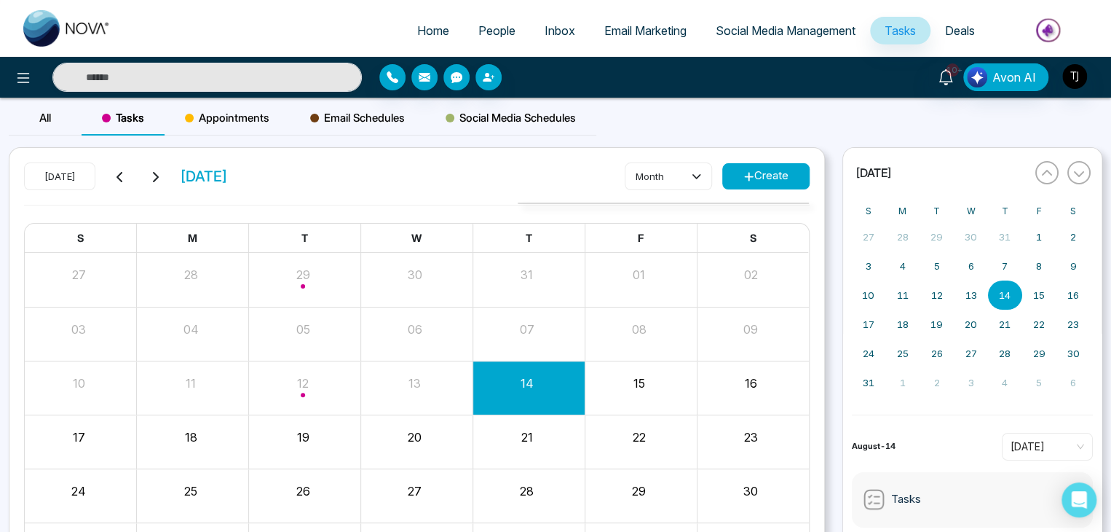
click at [587, 168] on div "[DATE] [DATE] month Create" at bounding box center [417, 183] width 786 height 42
click at [1081, 82] on img "button" at bounding box center [1075, 76] width 25 height 25
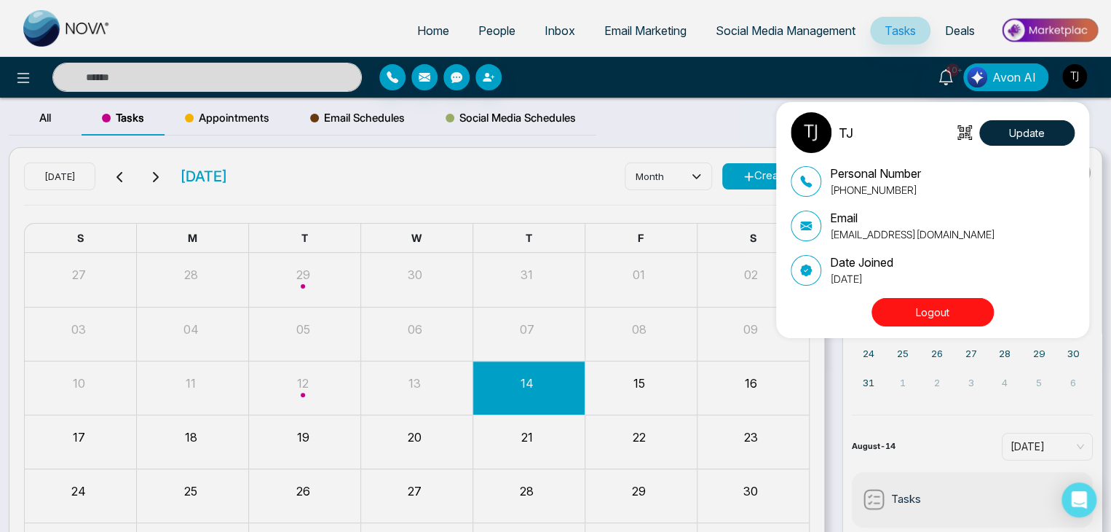
click at [953, 316] on button "Logout" at bounding box center [933, 312] width 122 height 28
